Goal: Task Accomplishment & Management: Use online tool/utility

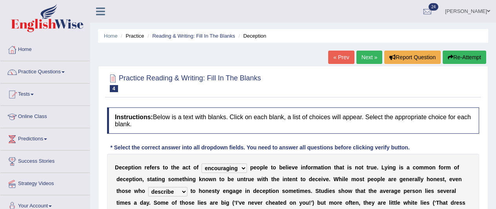
select select "encouraging"
select select "describe"
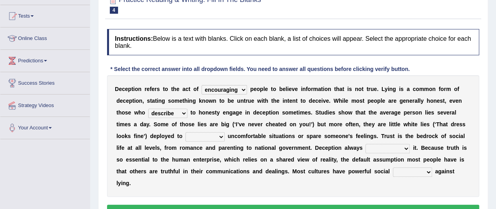
click at [195, 136] on select "contest illuminate disguise avoid" at bounding box center [205, 136] width 39 height 9
select select "avoid"
click at [186, 132] on select "contest illuminate disguise avoid" at bounding box center [205, 136] width 39 height 9
click at [378, 148] on select "undermines underscores undertakes underwrites" at bounding box center [388, 148] width 44 height 9
click at [366, 144] on select "undermines underscores undertakes underwrites" at bounding box center [388, 148] width 44 height 9
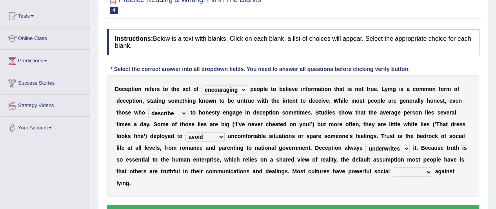
click at [401, 148] on select "undermines underscores undertakes underwrites" at bounding box center [388, 148] width 44 height 9
select select "undertakes"
click at [366, 144] on select "undermines underscores undertakes underwrites" at bounding box center [388, 148] width 44 height 9
click at [412, 174] on select "ejections sanctions fractions inductions" at bounding box center [412, 172] width 39 height 9
select select "ejections"
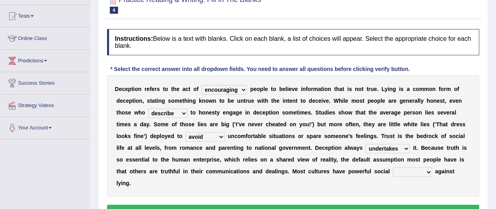
click at [393, 168] on select "ejections sanctions fractions inductions" at bounding box center [412, 172] width 39 height 9
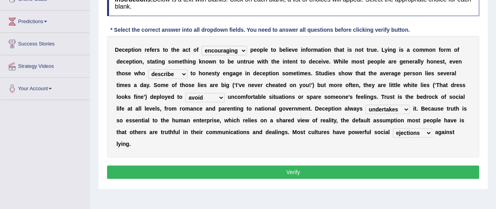
click at [360, 171] on button "Verify" at bounding box center [293, 172] width 372 height 13
